Goal: Task Accomplishment & Management: Use online tool/utility

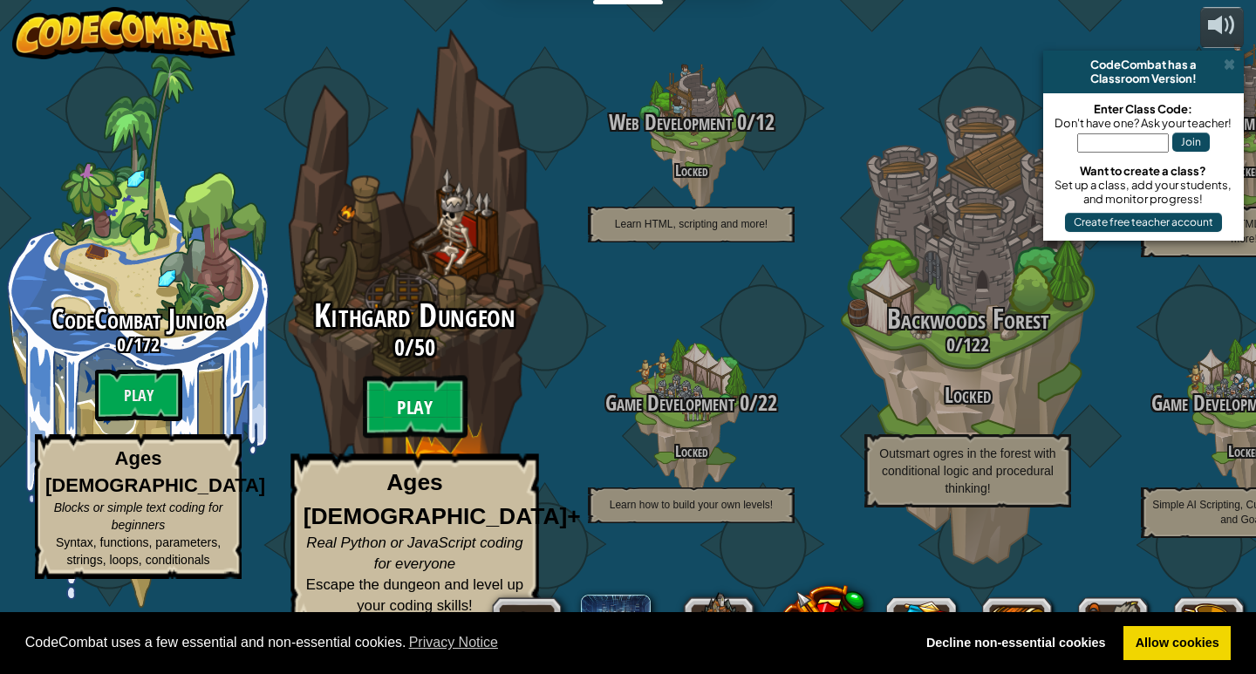
click at [414, 434] on btn "Play" at bounding box center [415, 407] width 105 height 63
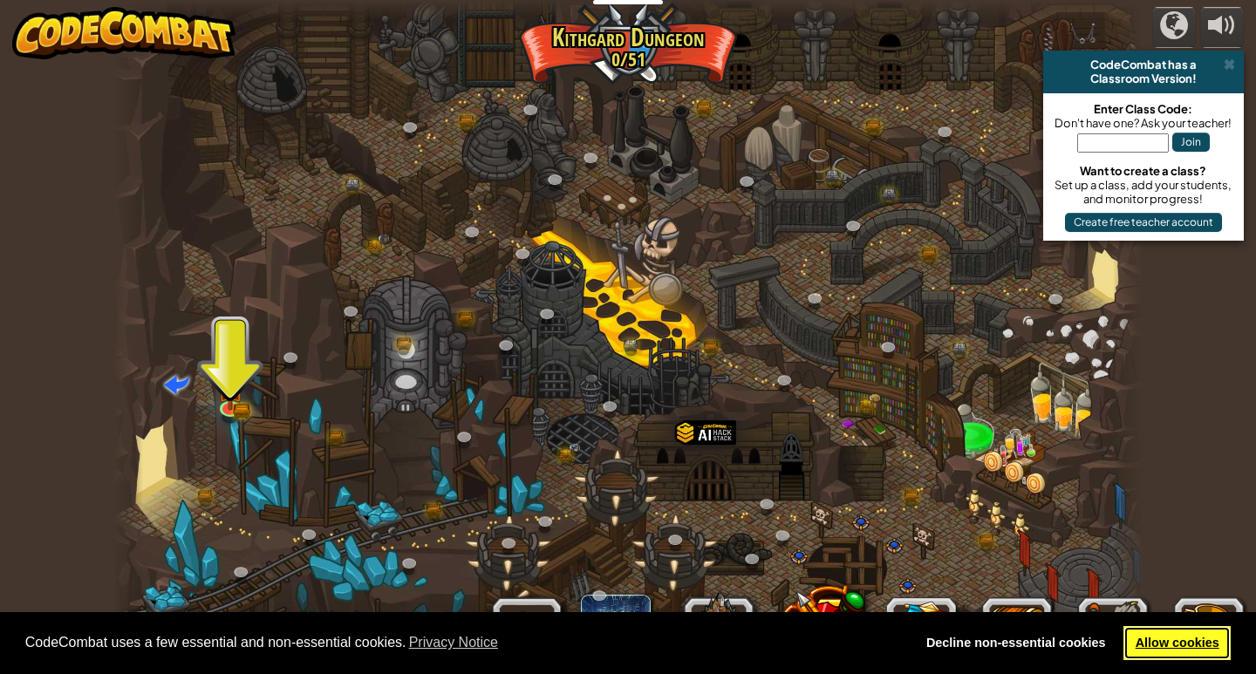
click at [1163, 650] on link "Allow cookies" at bounding box center [1177, 643] width 107 height 35
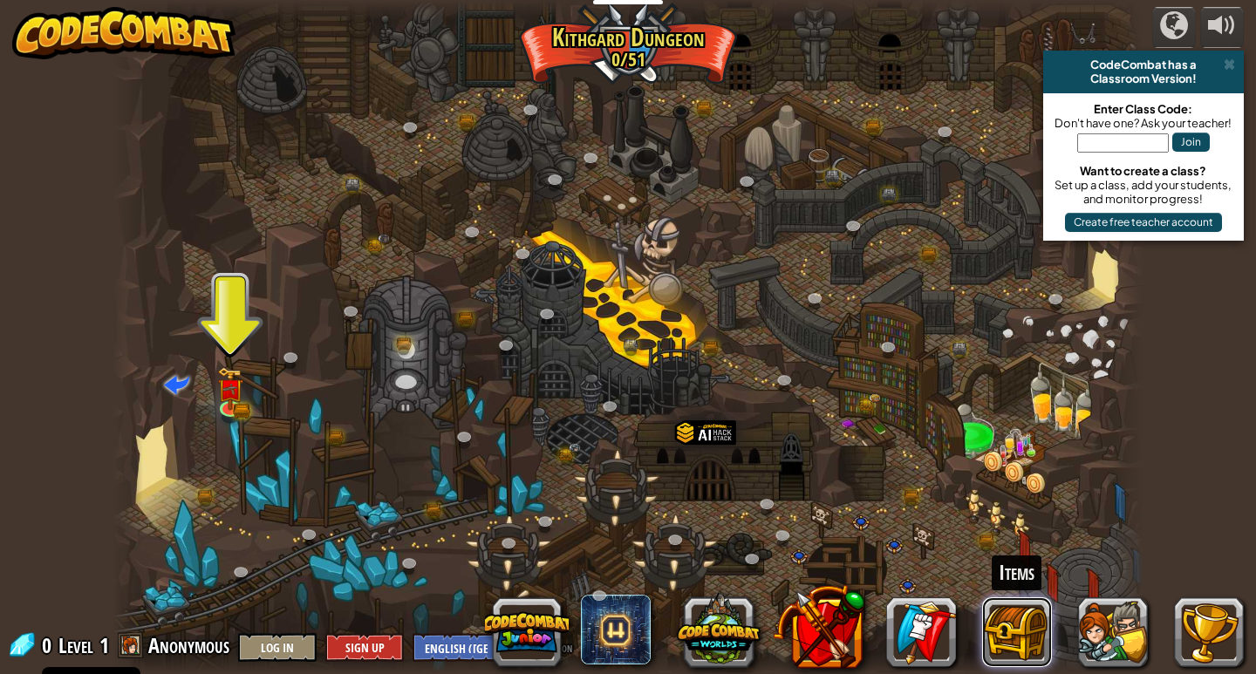
click at [1007, 632] on button at bounding box center [1017, 633] width 70 height 70
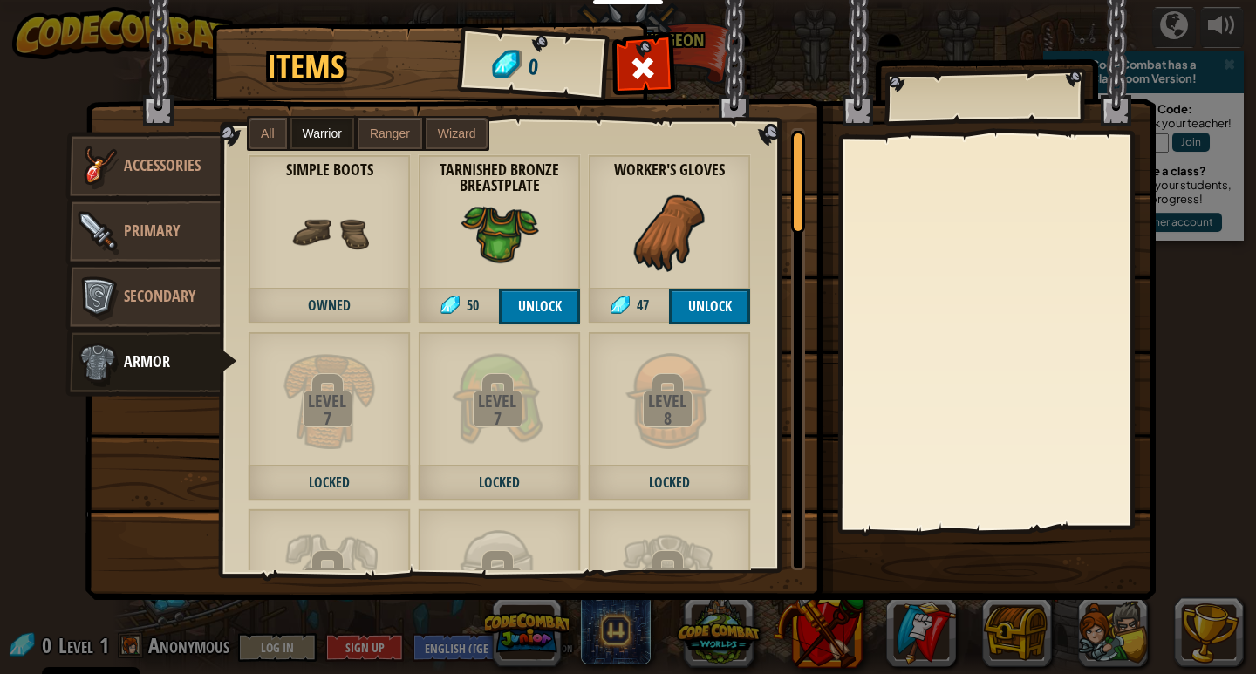
scroll to position [87, 0]
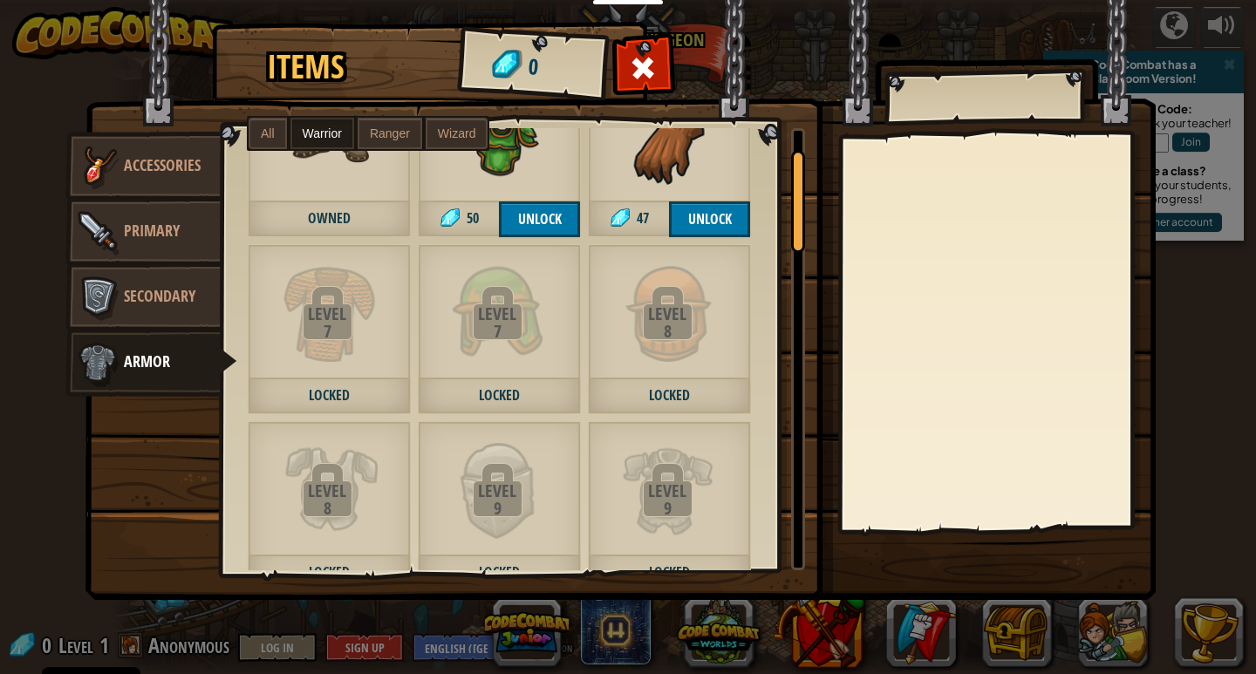
click at [461, 132] on span "Wizard" at bounding box center [457, 133] width 38 height 14
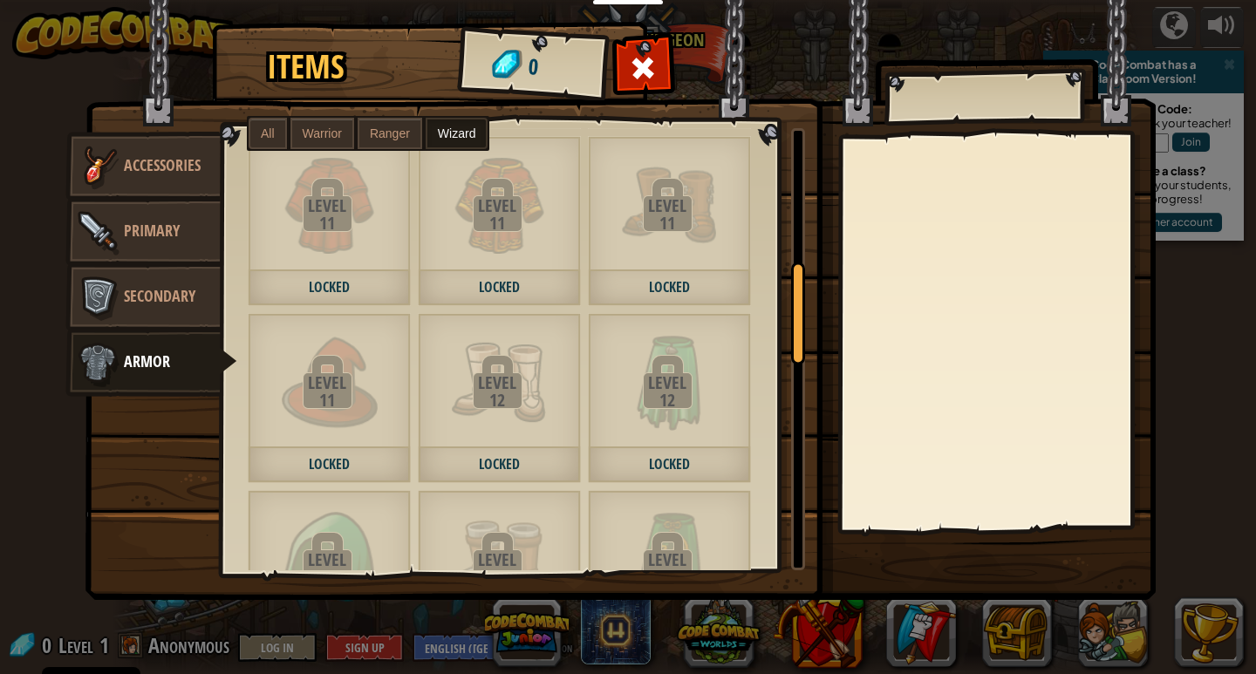
scroll to position [523, 0]
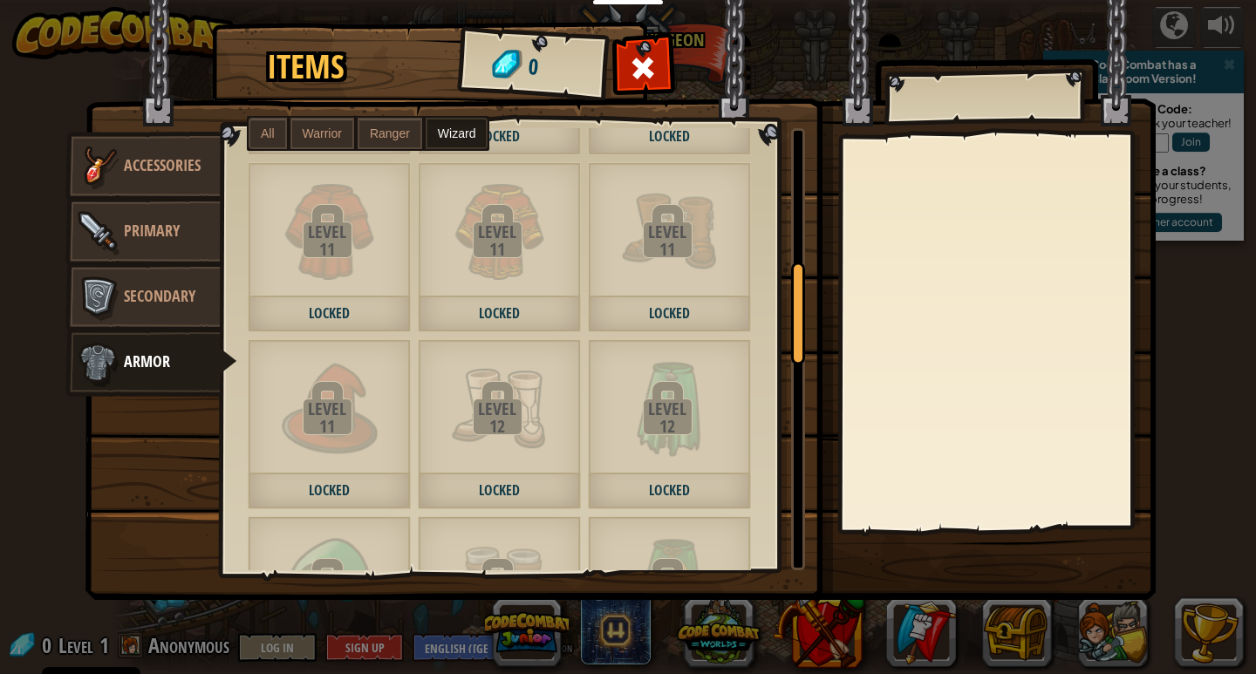
click at [45, 65] on div "Items 0 Misc Accessories Primary Secondary Armor All Warrior Ranger Wizard Leve…" at bounding box center [628, 337] width 1256 height 674
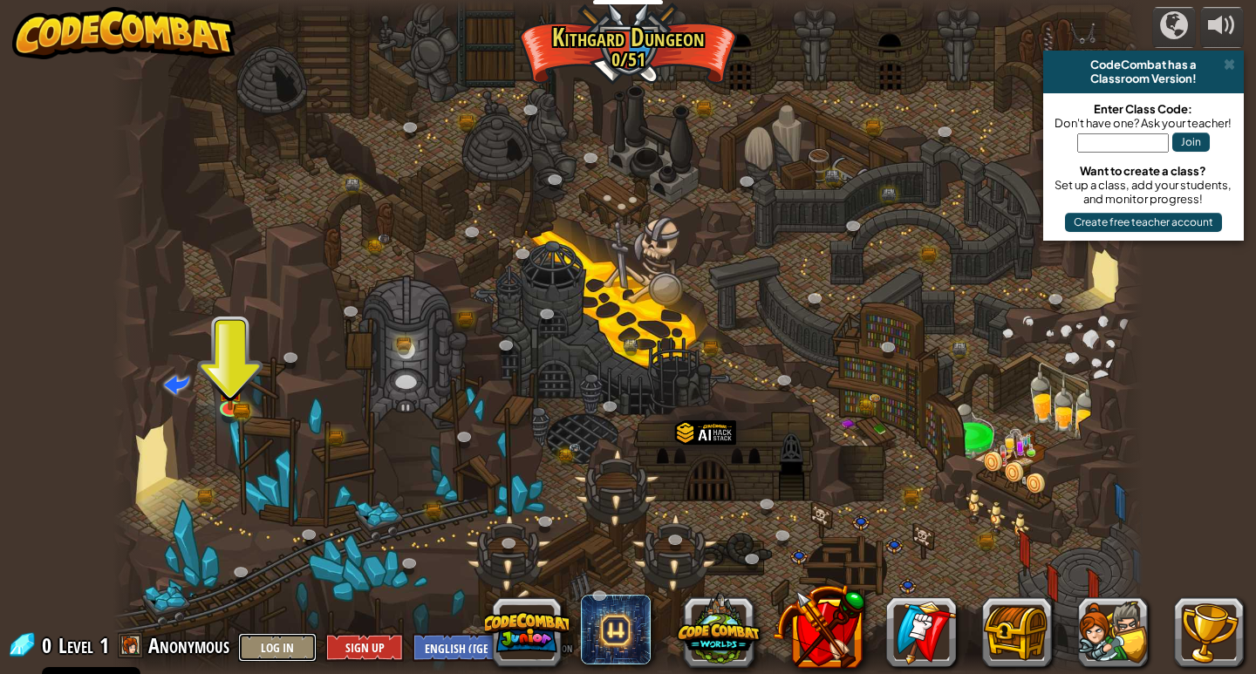
click at [277, 646] on button "Log In" at bounding box center [277, 647] width 79 height 29
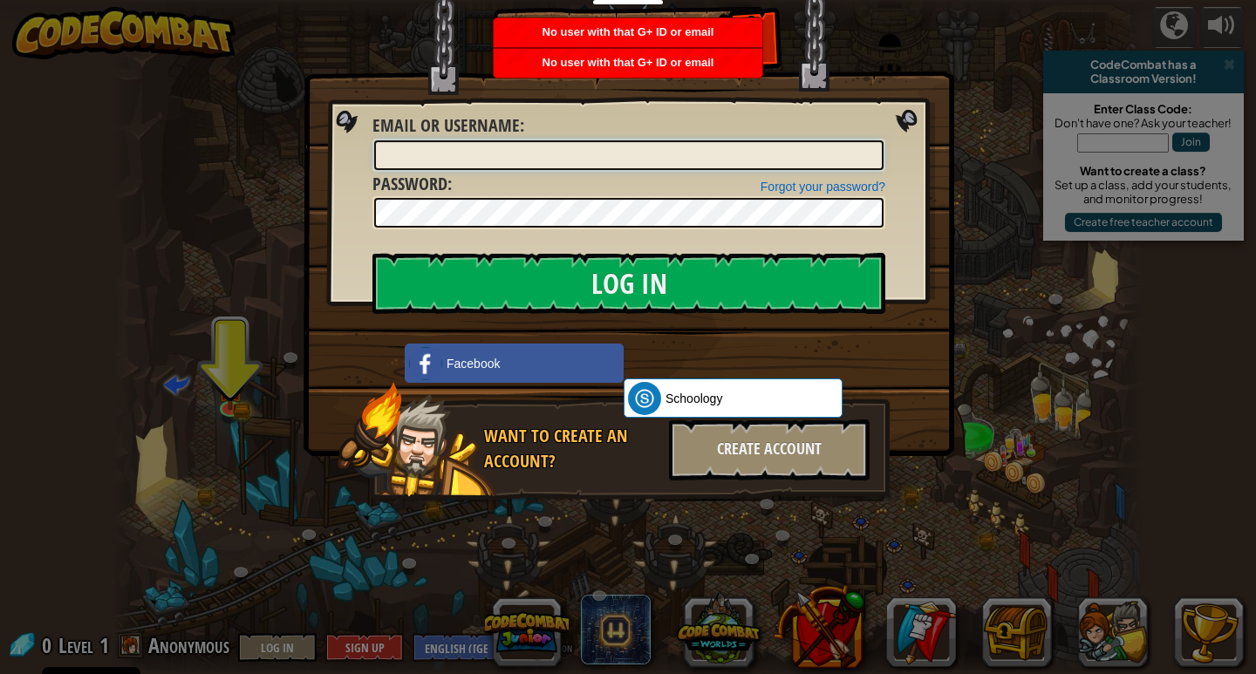
click at [678, 161] on input "Email or Username :" at bounding box center [628, 155] width 509 height 30
click at [546, 156] on input "Email or Username :" at bounding box center [628, 155] width 509 height 30
drag, startPoint x: 1001, startPoint y: 208, endPoint x: 1029, endPoint y: 146, distance: 68.3
click at [1004, 208] on div "Log In Unknown Error Email or Username : Forgot your password? Password : Log I…" at bounding box center [628, 337] width 1256 height 674
